Goal: Information Seeking & Learning: Learn about a topic

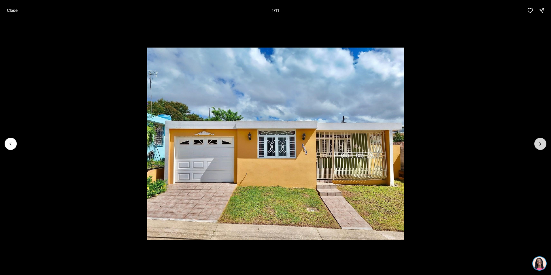
click at [539, 143] on icon "Next slide" at bounding box center [540, 144] width 6 height 6
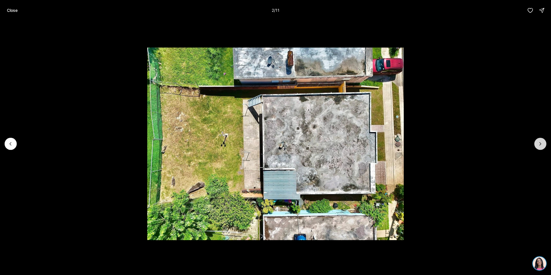
click at [539, 143] on icon "Next slide" at bounding box center [540, 144] width 6 height 6
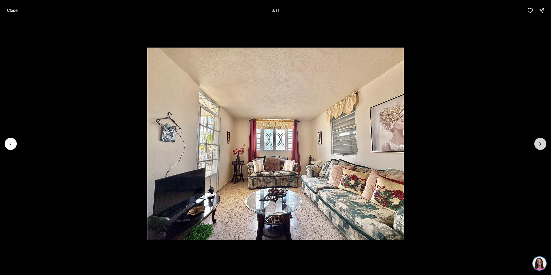
click at [539, 143] on icon "Next slide" at bounding box center [540, 144] width 6 height 6
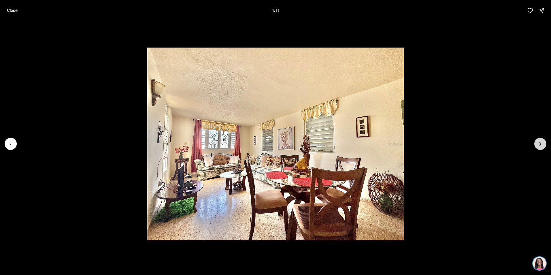
click at [539, 143] on icon "Next slide" at bounding box center [540, 144] width 6 height 6
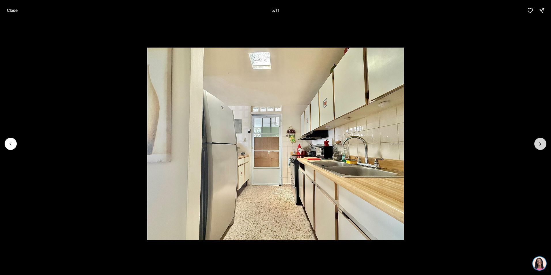
click at [539, 143] on icon "Next slide" at bounding box center [540, 144] width 6 height 6
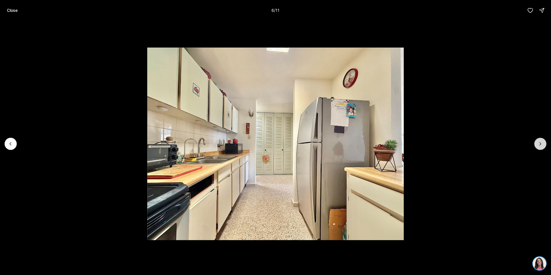
click at [539, 143] on icon "Next slide" at bounding box center [540, 144] width 6 height 6
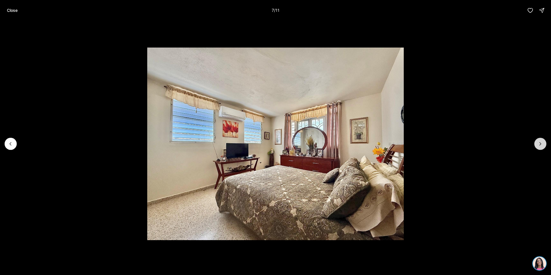
click at [539, 143] on icon "Next slide" at bounding box center [540, 144] width 6 height 6
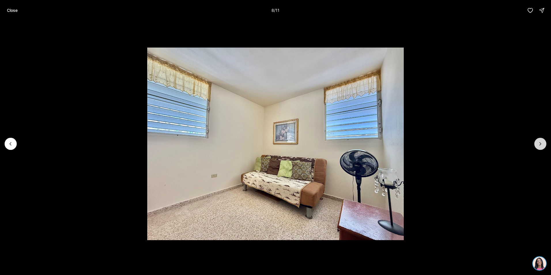
click at [539, 143] on icon "Next slide" at bounding box center [540, 144] width 6 height 6
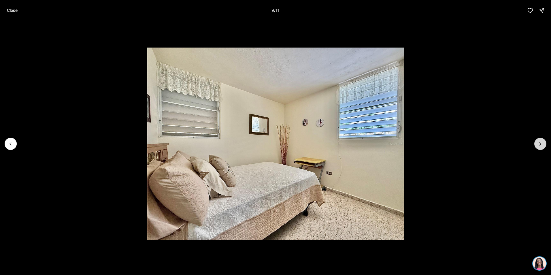
click at [539, 143] on icon "Next slide" at bounding box center [540, 144] width 6 height 6
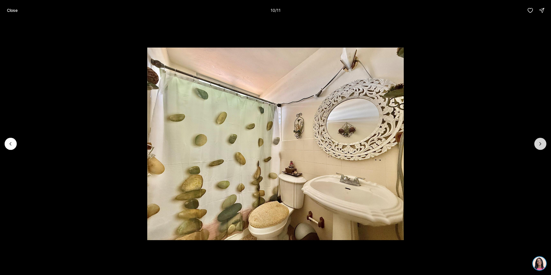
click at [539, 143] on icon "Next slide" at bounding box center [540, 144] width 6 height 6
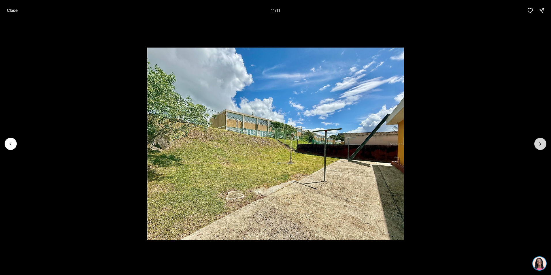
click at [539, 143] on div at bounding box center [540, 144] width 12 height 12
click at [530, 11] on icon "button" at bounding box center [530, 10] width 6 height 6
click at [10, 10] on p "Close" at bounding box center [12, 10] width 11 height 5
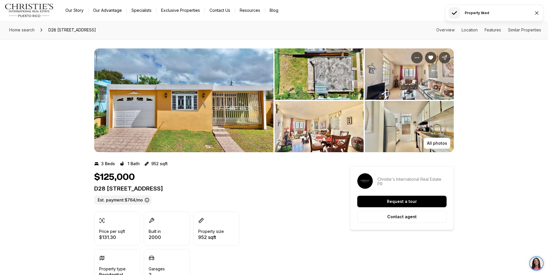
drag, startPoint x: 192, startPoint y: 189, endPoint x: 92, endPoint y: 188, distance: 100.5
copy p "D28 [STREET_ADDRESS]"
